Goal: Ask a question

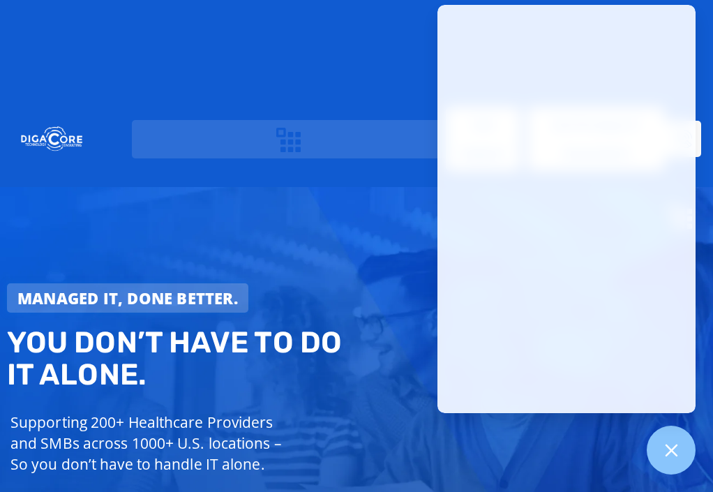
click at [368, 276] on div "Managed IT, done better. You don’t have to do IT alone. Supporting 200+ Healthc…" at bounding box center [185, 410] width 370 height 269
click at [361, 326] on h2 "You don’t have to do IT alone." at bounding box center [185, 358] width 356 height 64
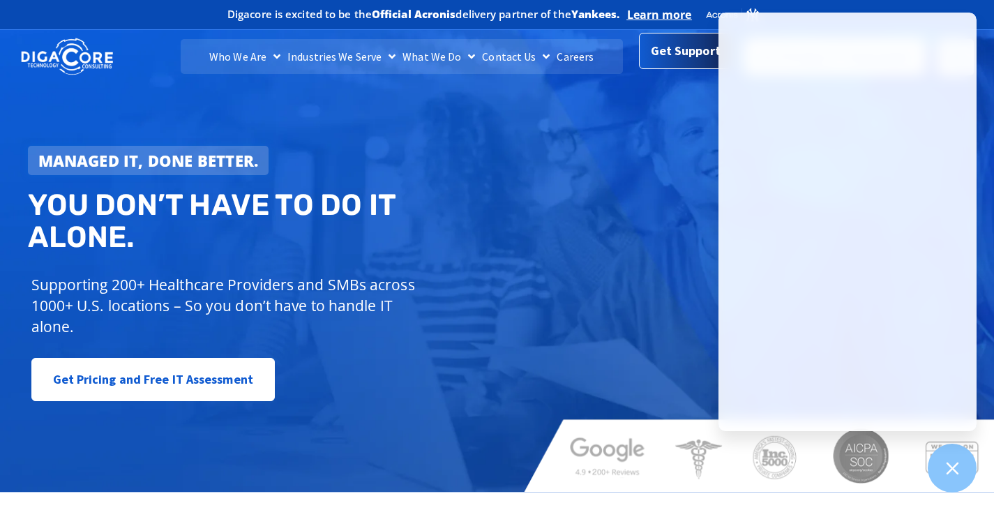
click at [684, 60] on span "Get Support" at bounding box center [686, 51] width 70 height 28
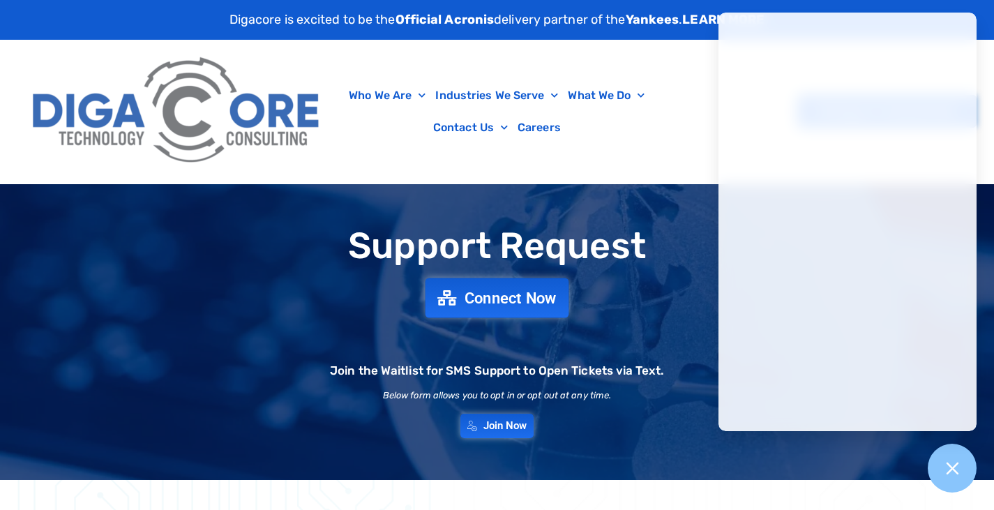
click at [526, 301] on span "Connect Now" at bounding box center [511, 297] width 92 height 15
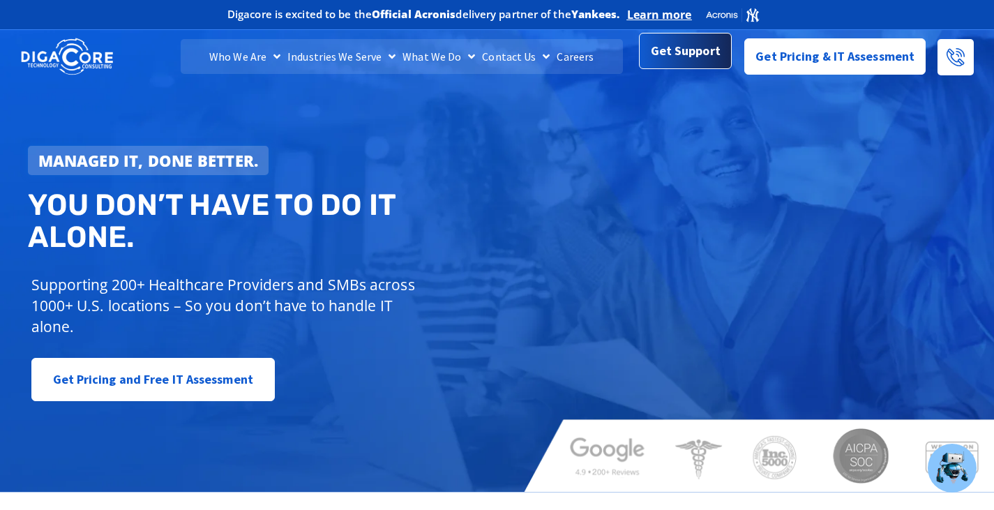
click at [669, 59] on span "Get Support" at bounding box center [686, 51] width 70 height 28
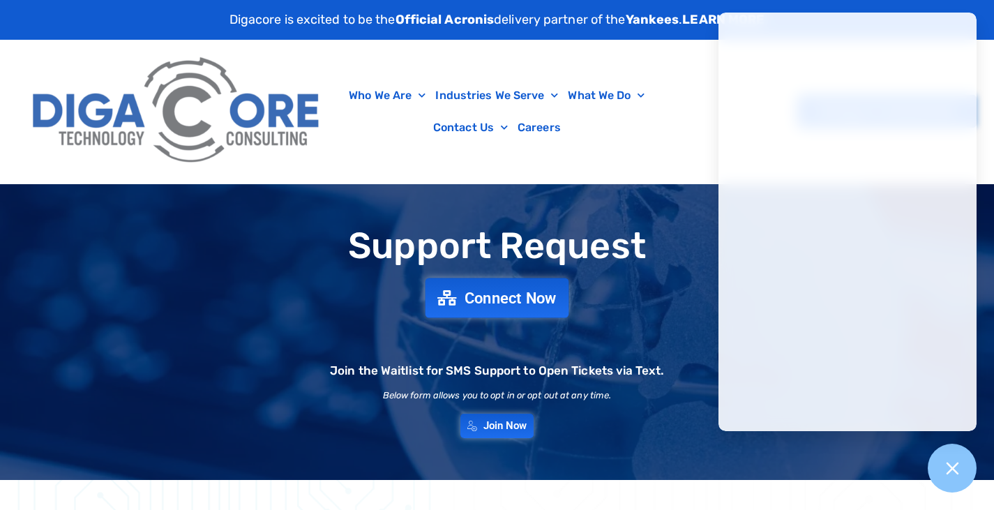
click at [458, 309] on link "Connect Now" at bounding box center [498, 298] width 144 height 40
